Goal: Register for event/course

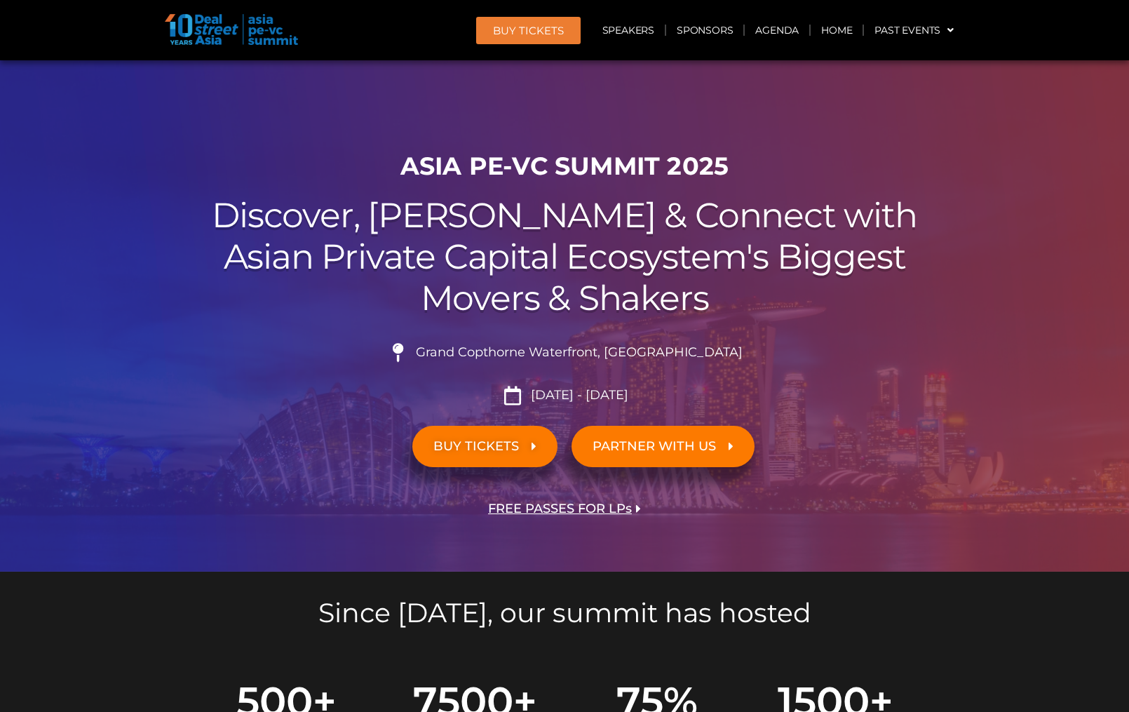
click at [231, 440] on div "BUY TICKETS" at bounding box center [368, 446] width 393 height 55
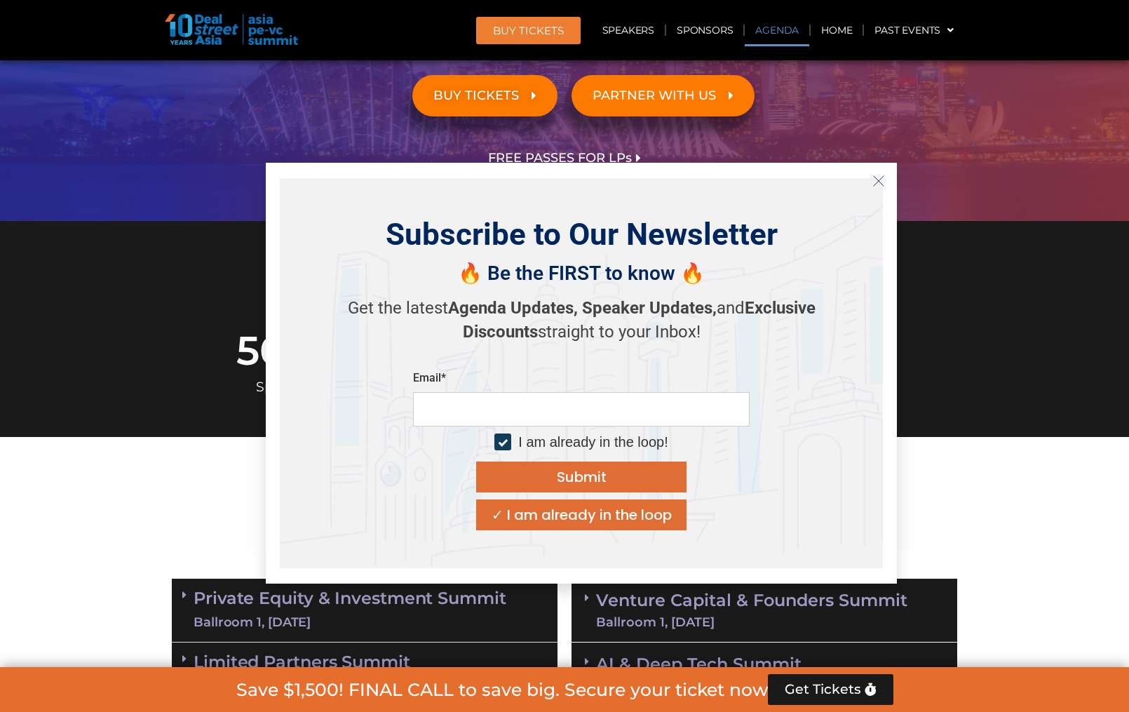
click at [785, 22] on link "Agenda" at bounding box center [777, 30] width 65 height 32
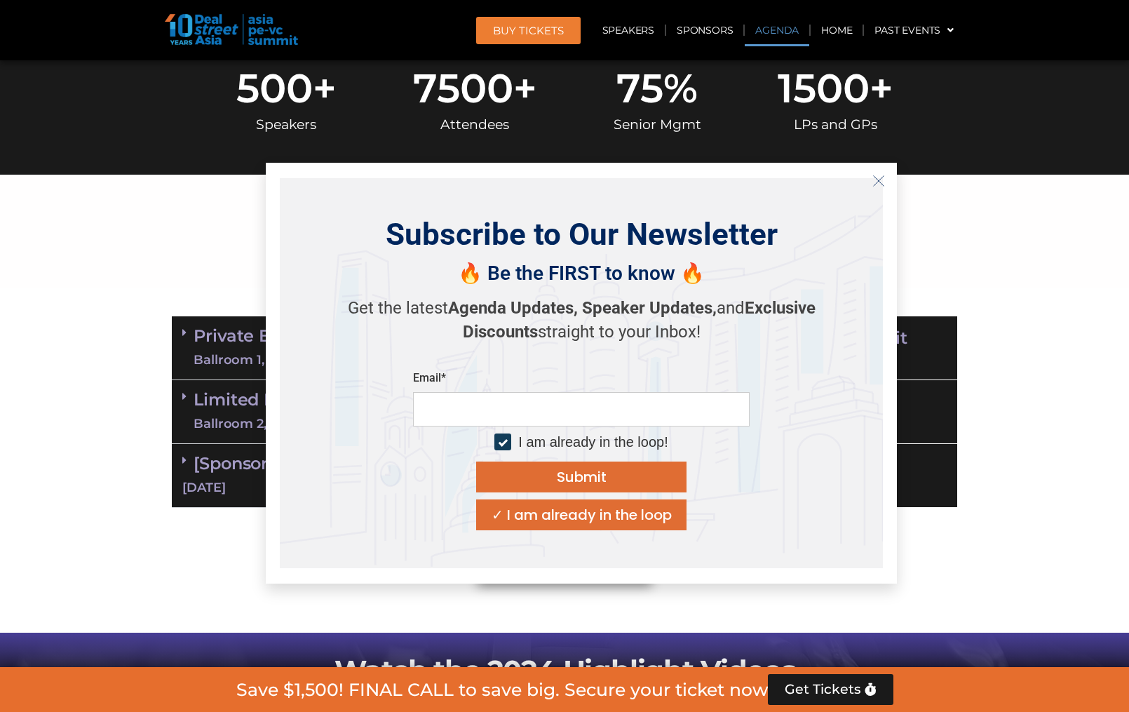
scroll to position [734, 0]
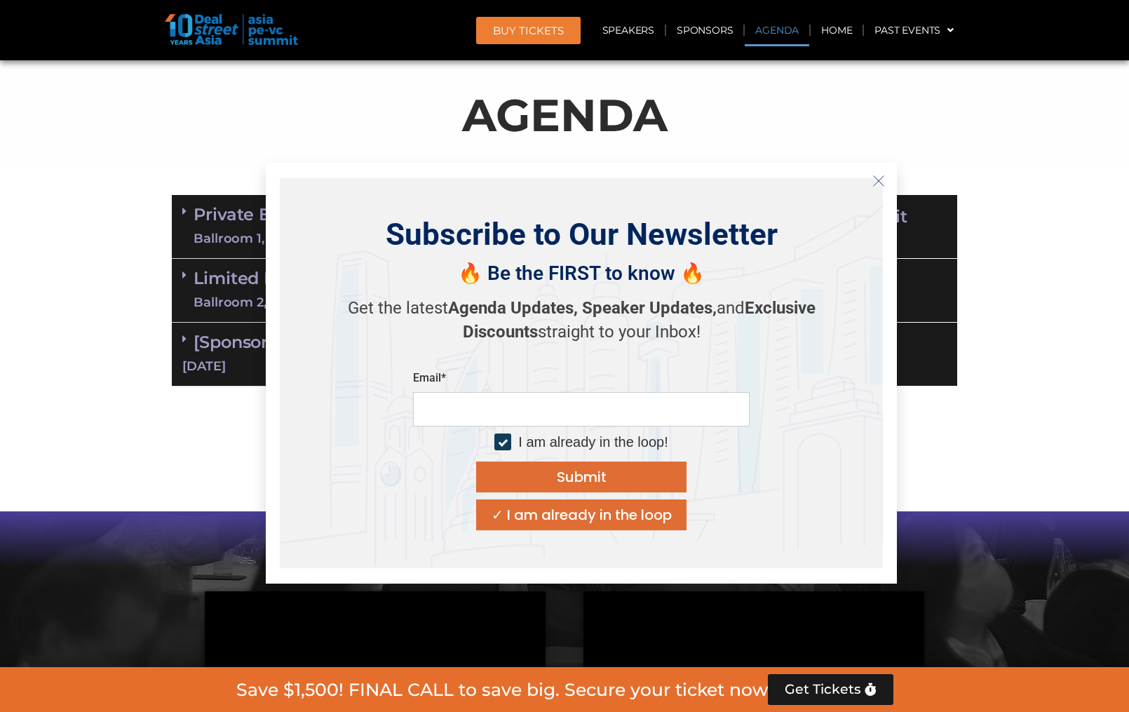
click at [878, 176] on icon "Close" at bounding box center [879, 181] width 13 height 13
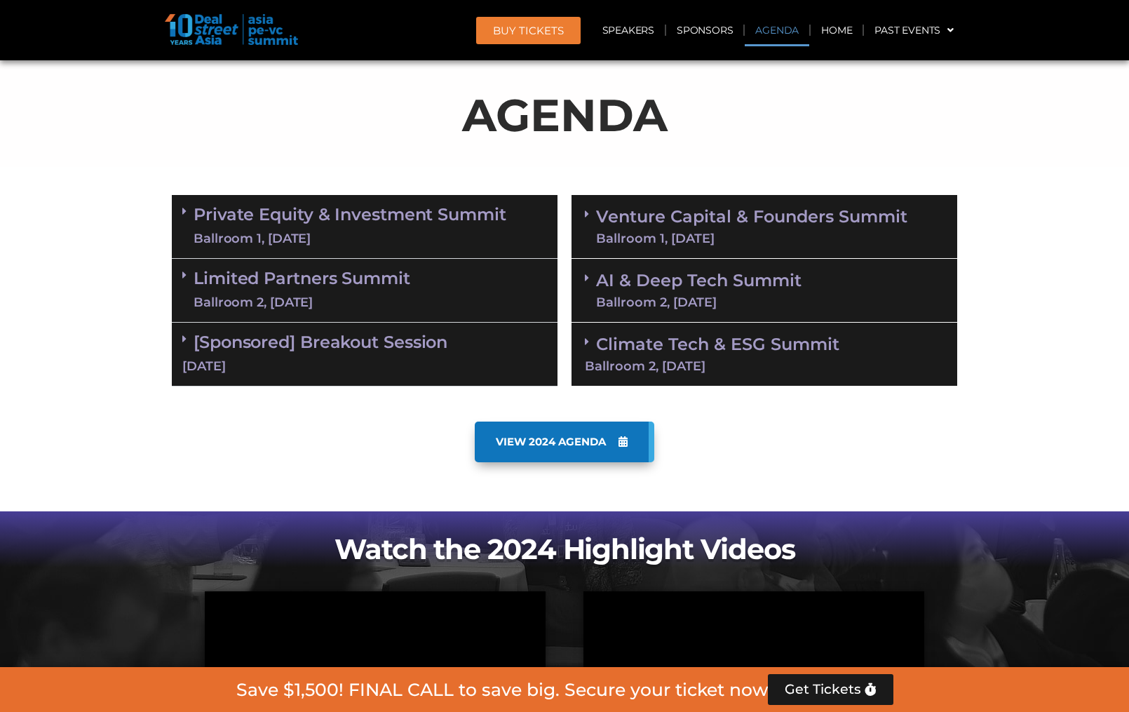
click at [323, 207] on link "Private Equity & Investment Summit Ballroom 1, 10 Sept" at bounding box center [350, 227] width 313 height 42
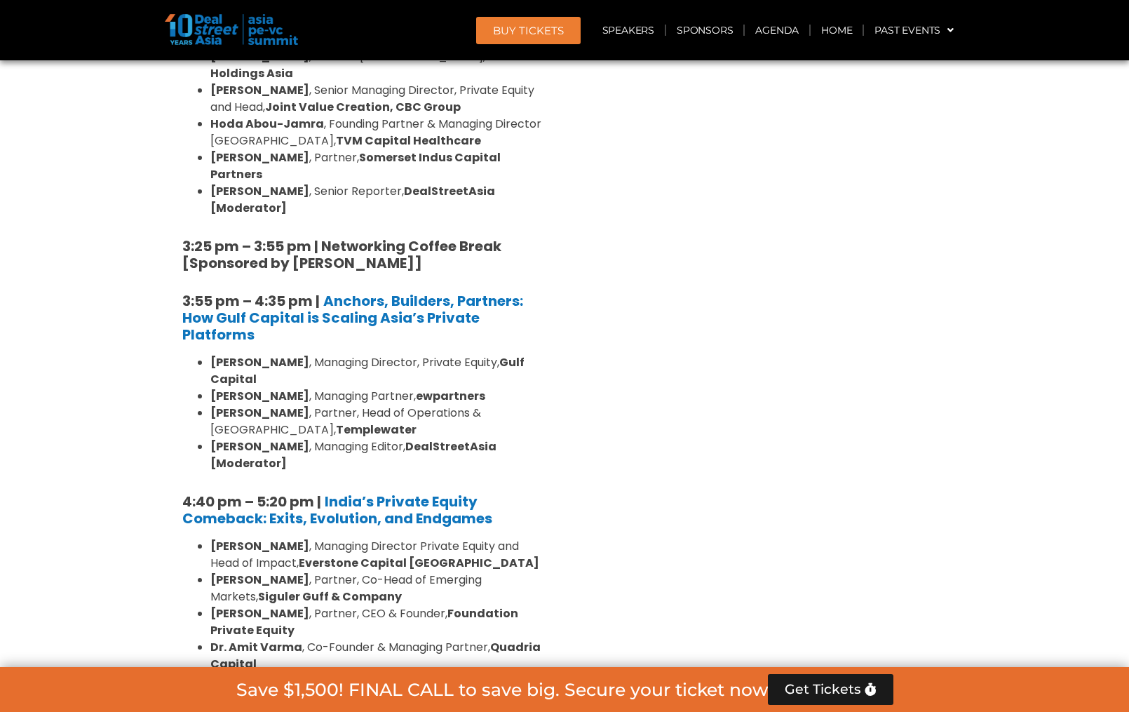
scroll to position [2628, 0]
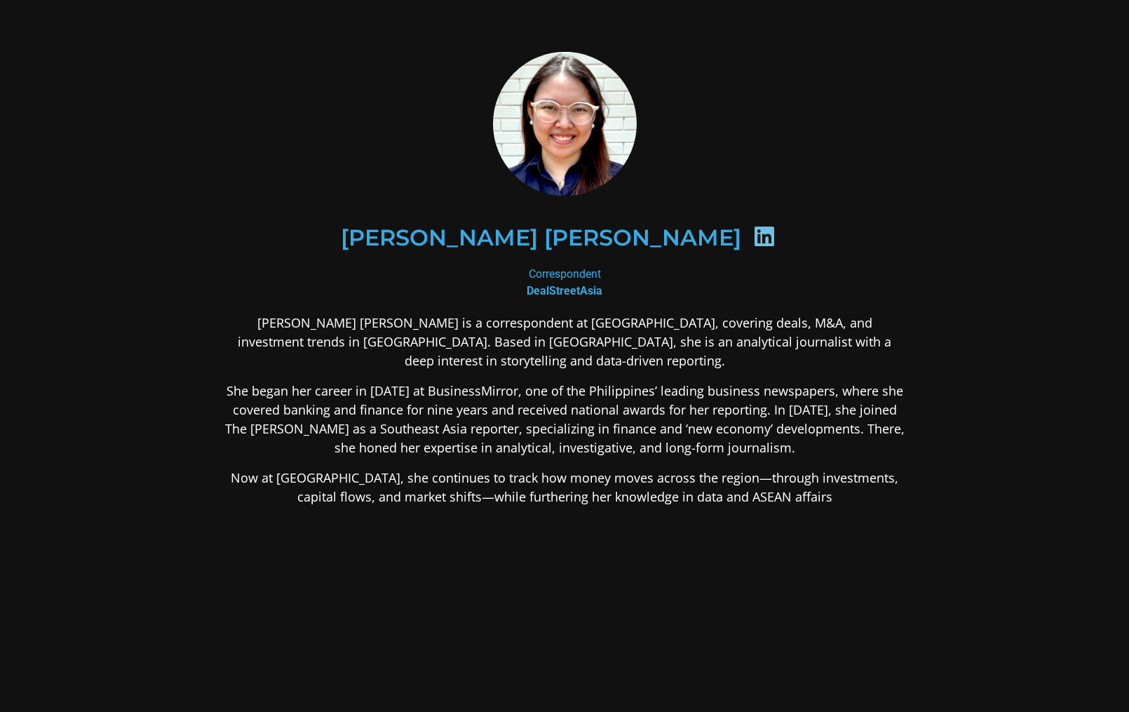
drag, startPoint x: 793, startPoint y: 213, endPoint x: 807, endPoint y: 192, distance: 25.3
click at [793, 213] on div "Katrina Bianca Cuaresma" at bounding box center [565, 237] width 614 height 72
